Goal: Navigation & Orientation: Find specific page/section

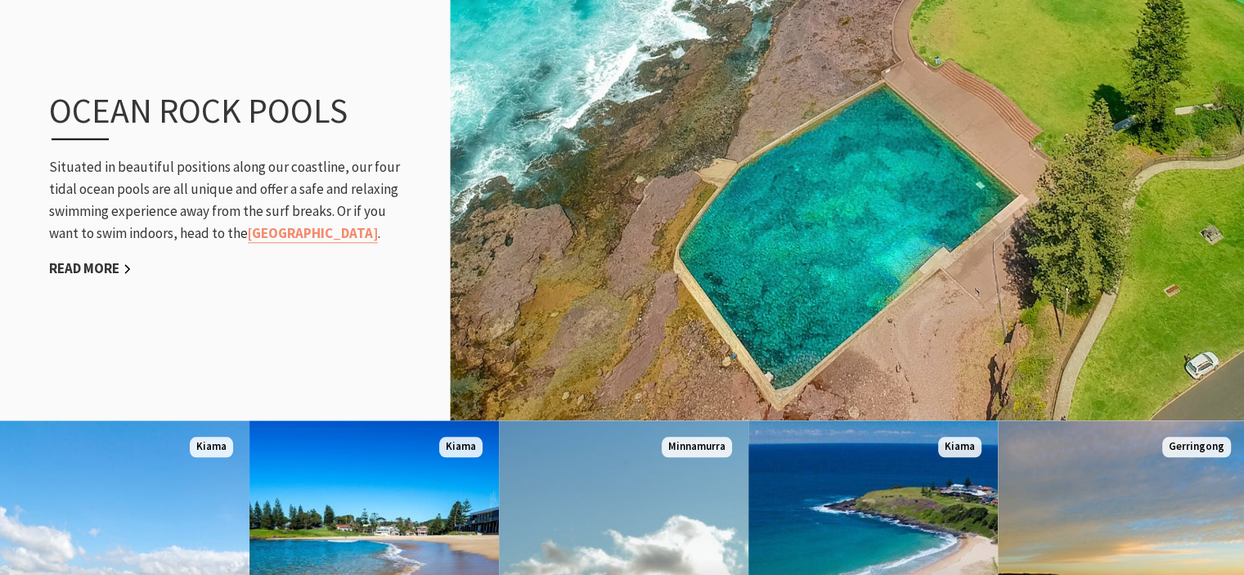
scroll to position [1799, 0]
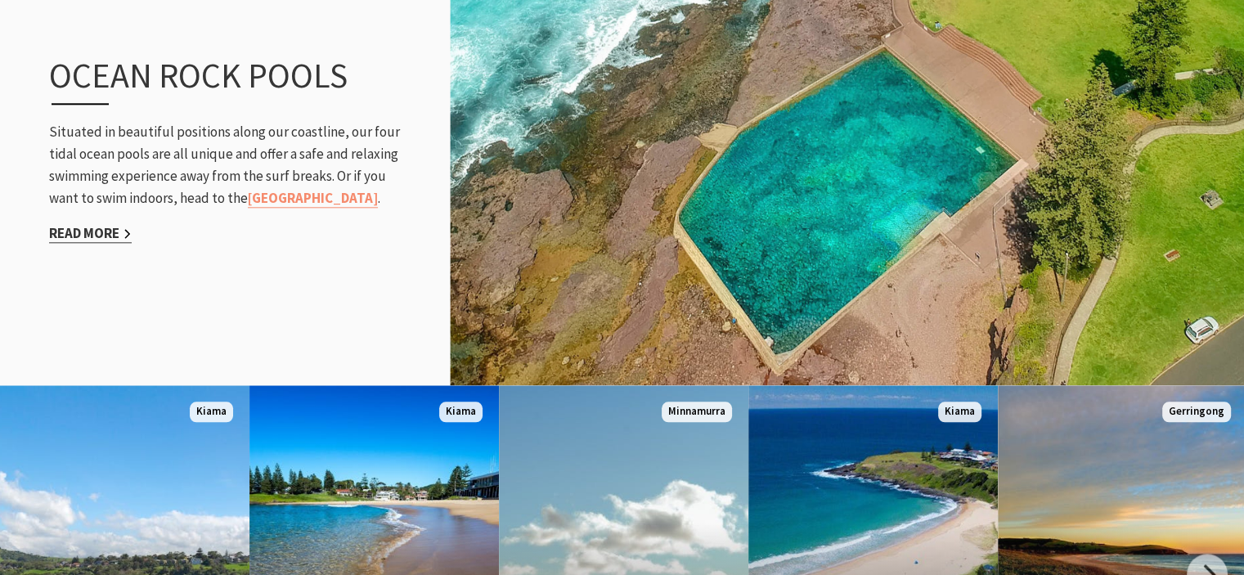
click at [69, 232] on link "Read More" at bounding box center [90, 233] width 83 height 19
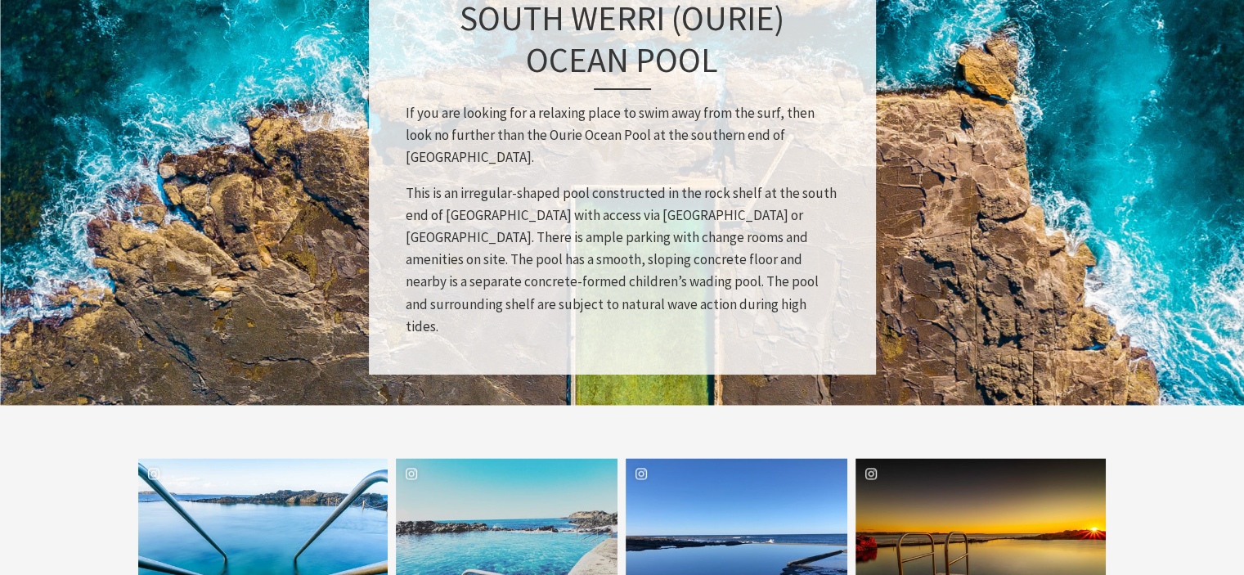
scroll to position [2535, 0]
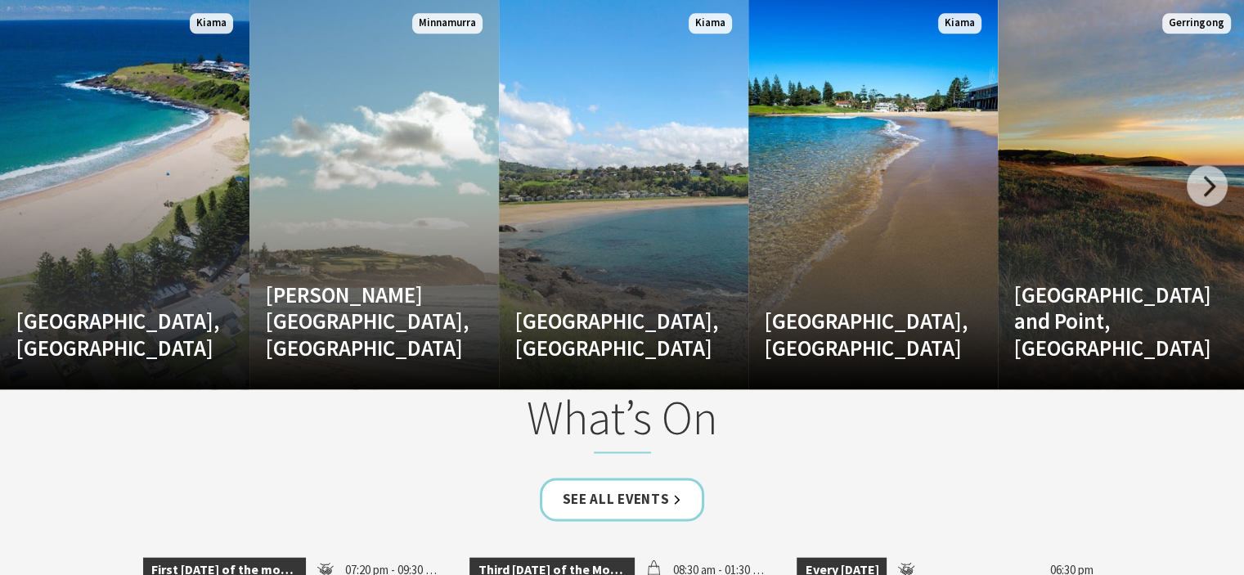
scroll to position [2208, 0]
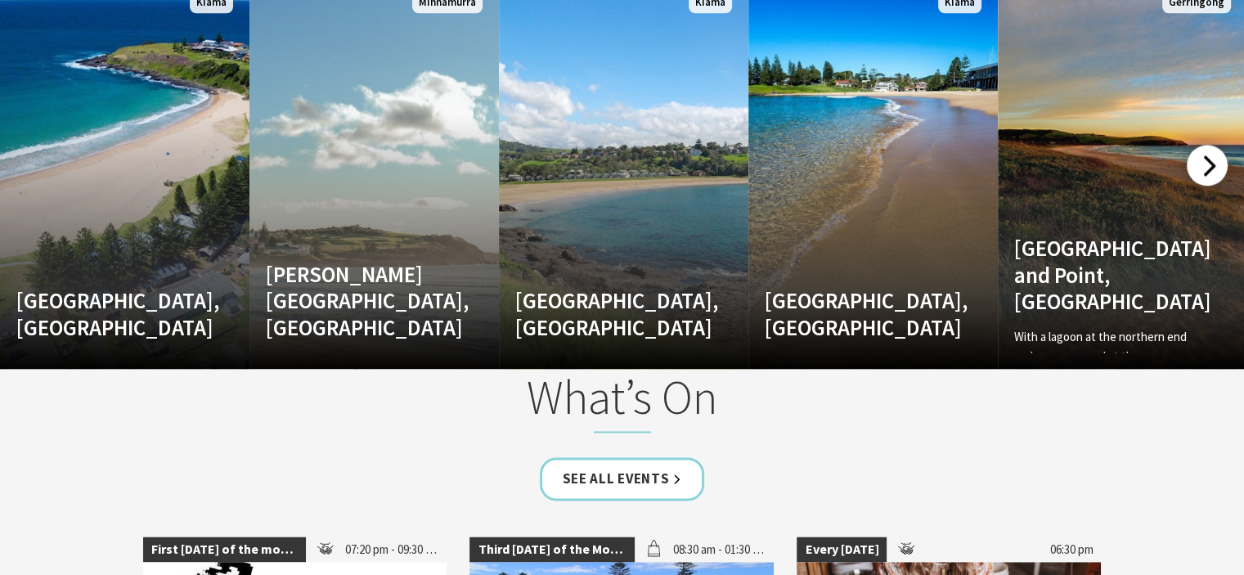
click at [1197, 162] on div at bounding box center [1207, 165] width 41 height 41
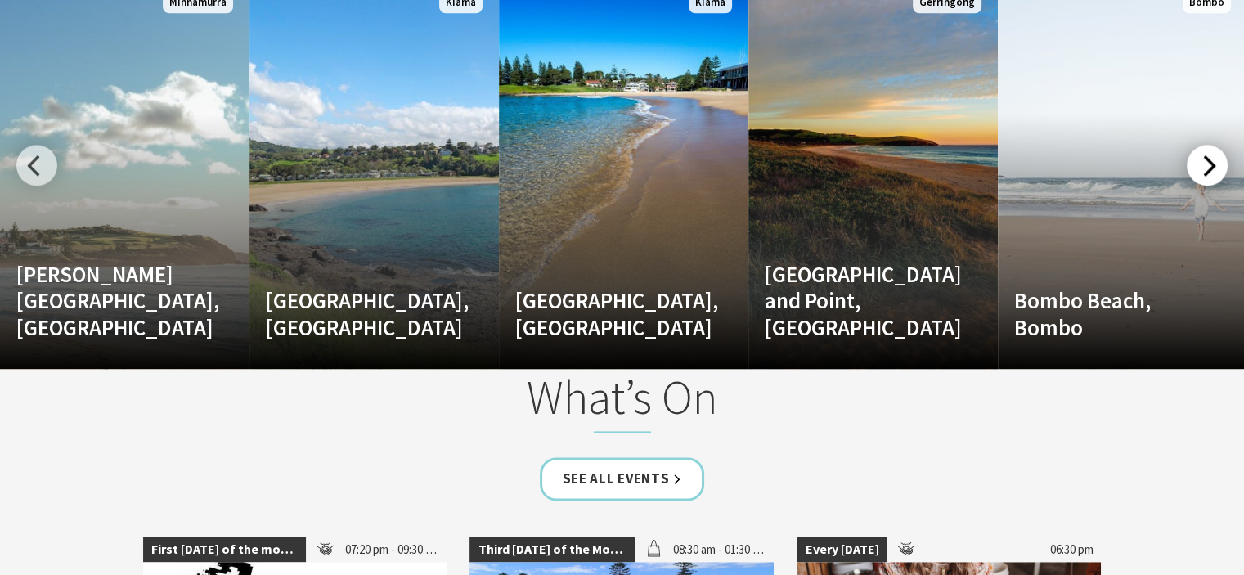
click at [1197, 162] on div at bounding box center [1207, 165] width 41 height 41
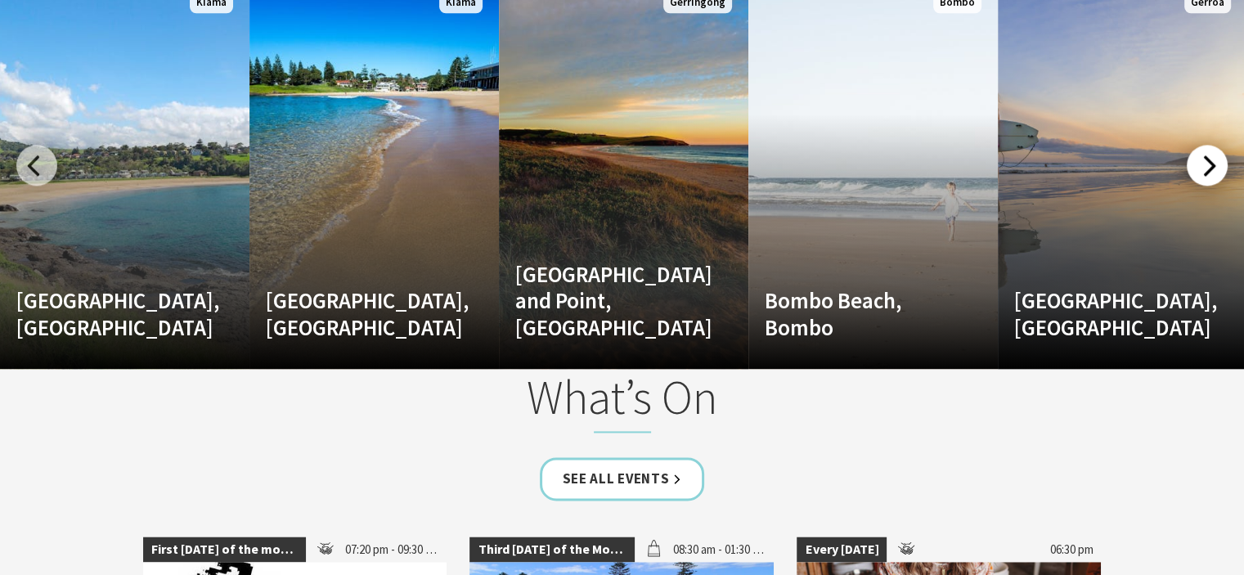
click at [1197, 162] on div at bounding box center [1207, 165] width 41 height 41
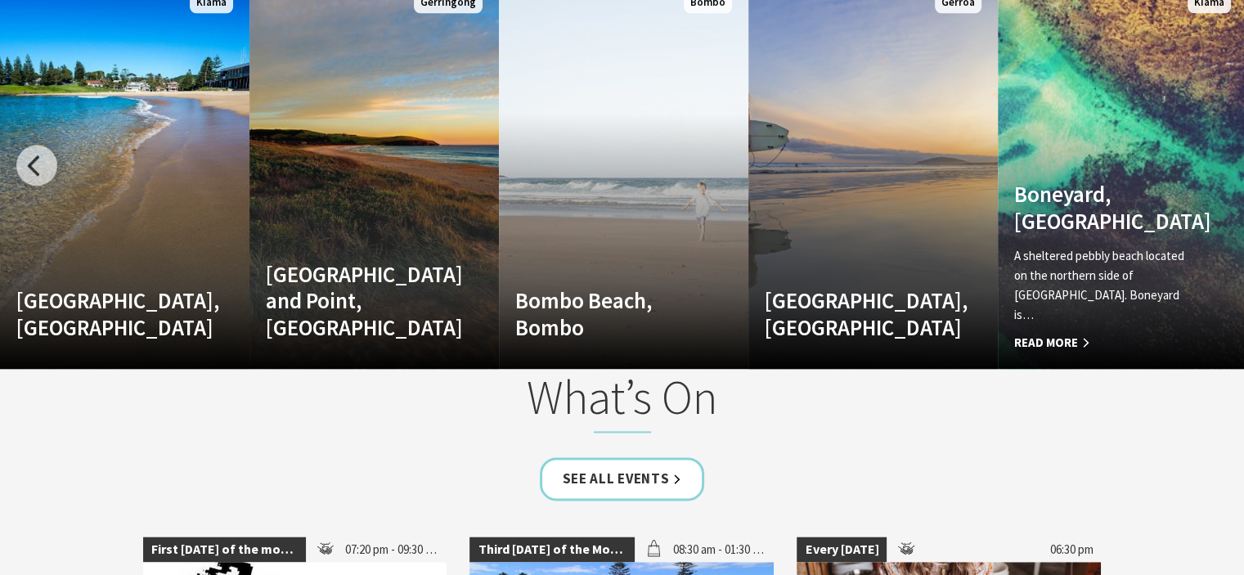
click at [1197, 162] on link "Boneyard, Kiama A sheltered pebbly beach located on the northern side of Bombo …" at bounding box center [1122, 172] width 249 height 393
